Goal: Task Accomplishment & Management: Manage account settings

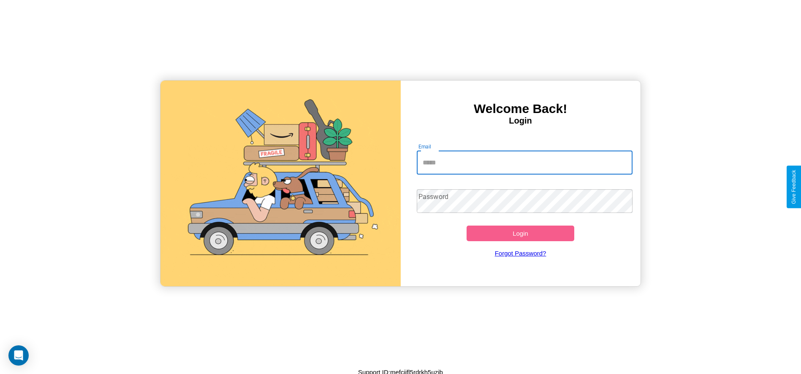
click at [524, 162] on input "Email" at bounding box center [525, 163] width 216 height 24
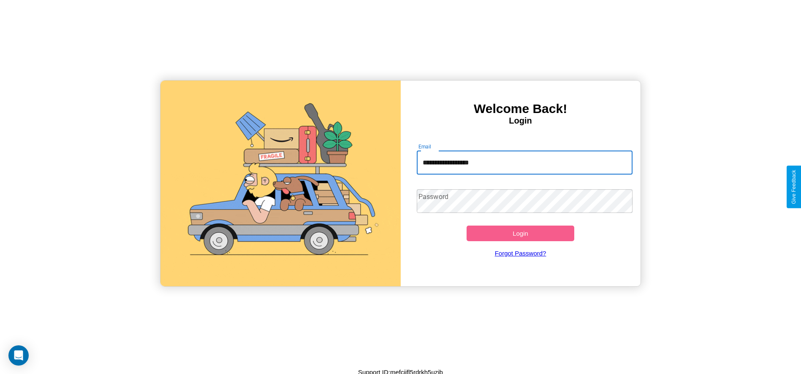
type input "**********"
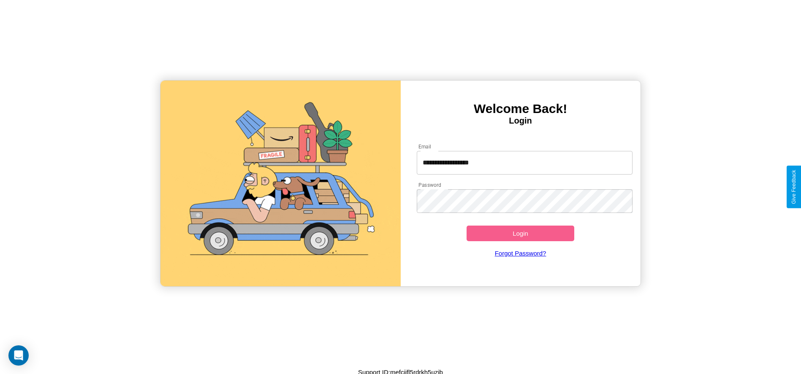
click at [520, 233] on button "Login" at bounding box center [520, 234] width 108 height 16
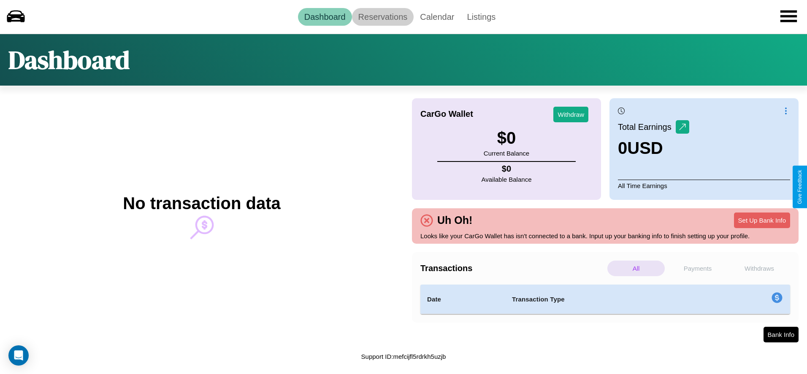
click at [382, 16] on link "Reservations" at bounding box center [383, 17] width 62 height 18
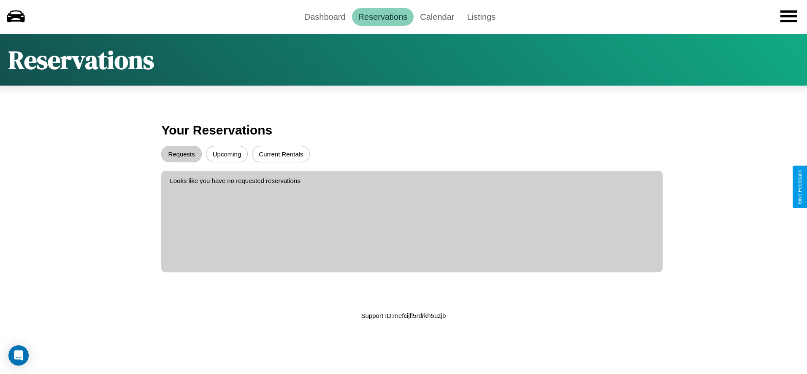
click at [227, 154] on button "Upcoming" at bounding box center [227, 154] width 42 height 16
click at [181, 154] on button "Requests" at bounding box center [181, 154] width 40 height 16
click at [281, 154] on button "Current Rentals" at bounding box center [281, 154] width 58 height 16
